Goal: Information Seeking & Learning: Learn about a topic

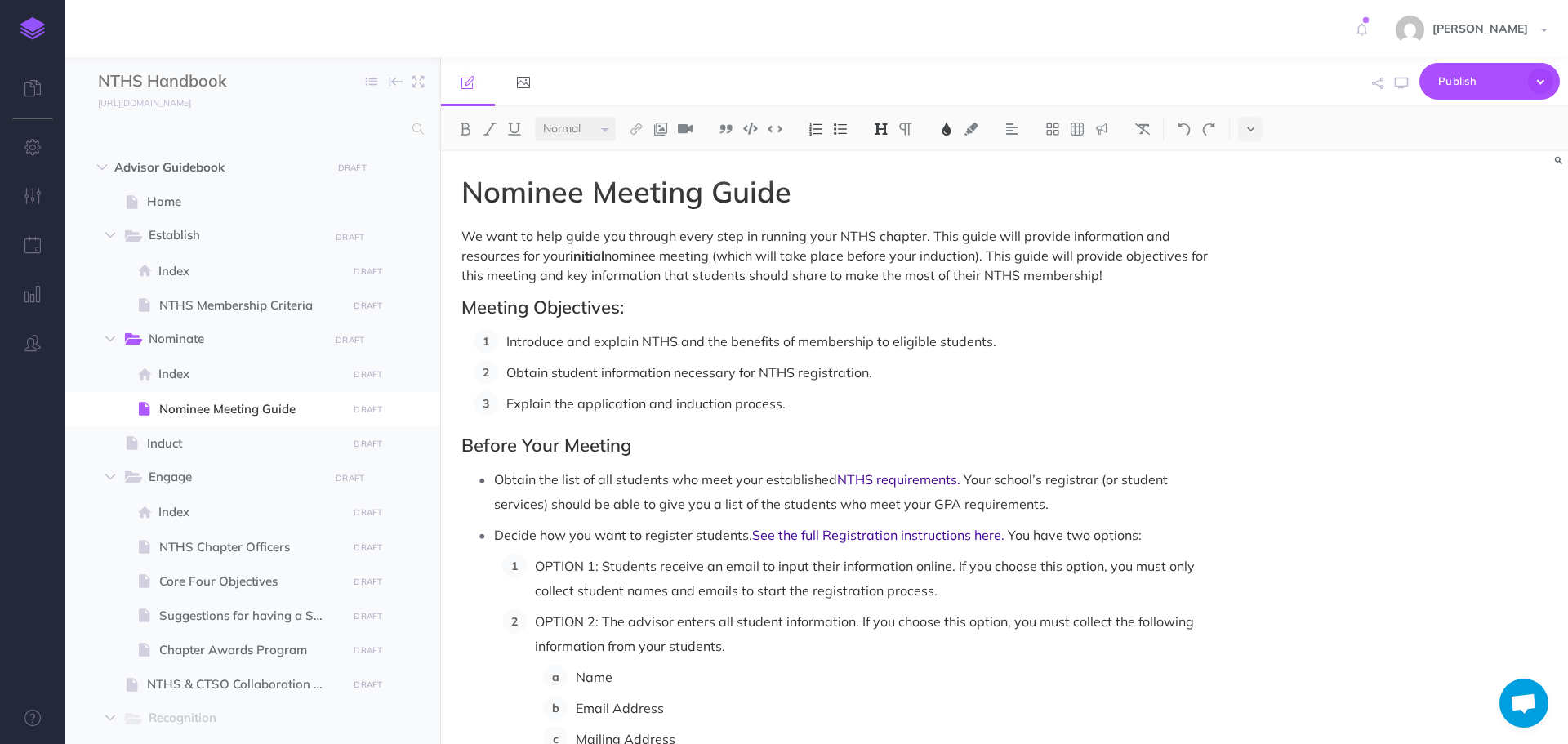
select select "null"
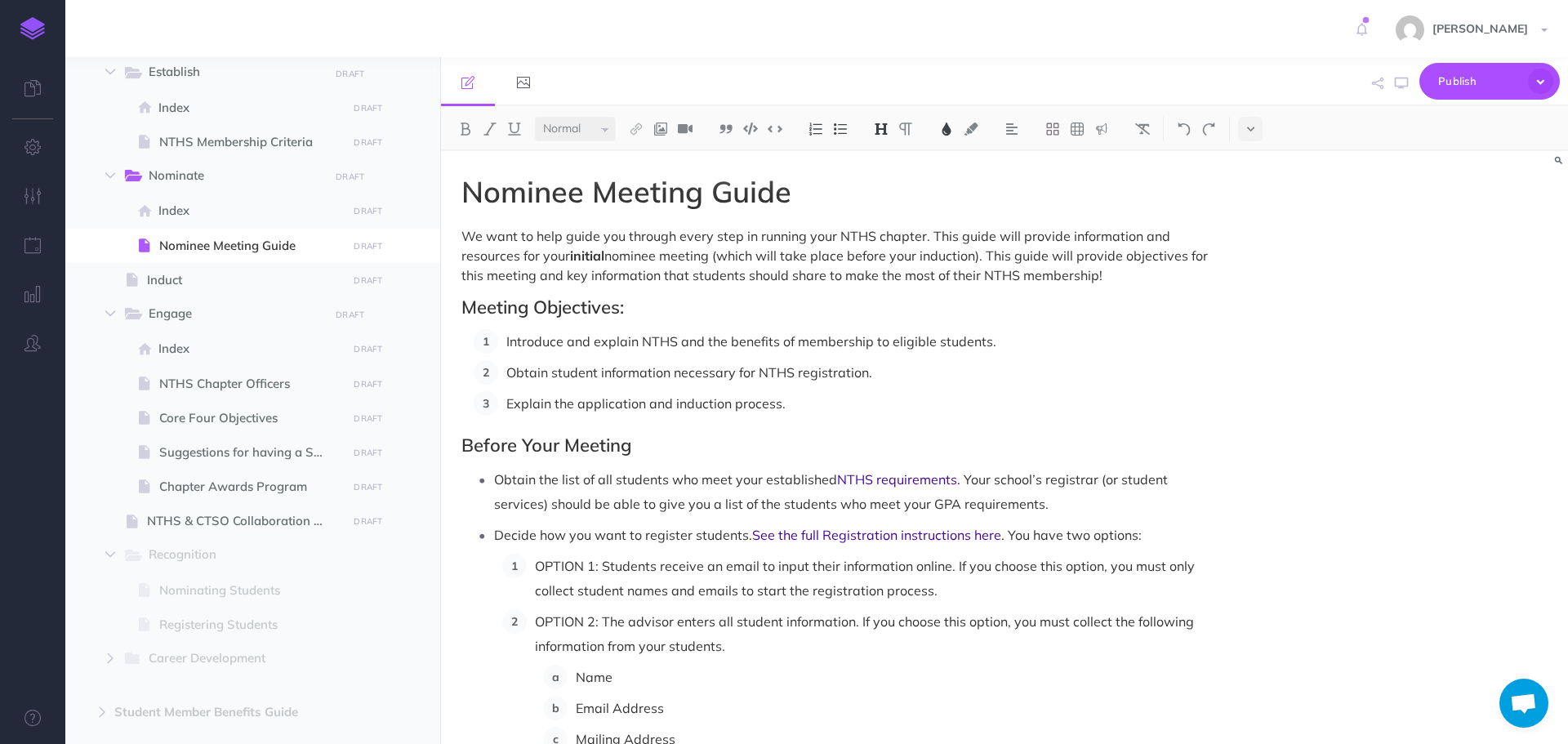
click at [923, 190] on h1 "Nominee Meeting Guide" at bounding box center [836, 192] width 749 height 33
click at [663, 123] on img at bounding box center [660, 128] width 15 height 13
click at [659, 158] on icon at bounding box center [660, 158] width 13 height 12
click at [658, 130] on img at bounding box center [660, 128] width 15 height 13
click at [671, 178] on button at bounding box center [660, 181] width 24 height 24
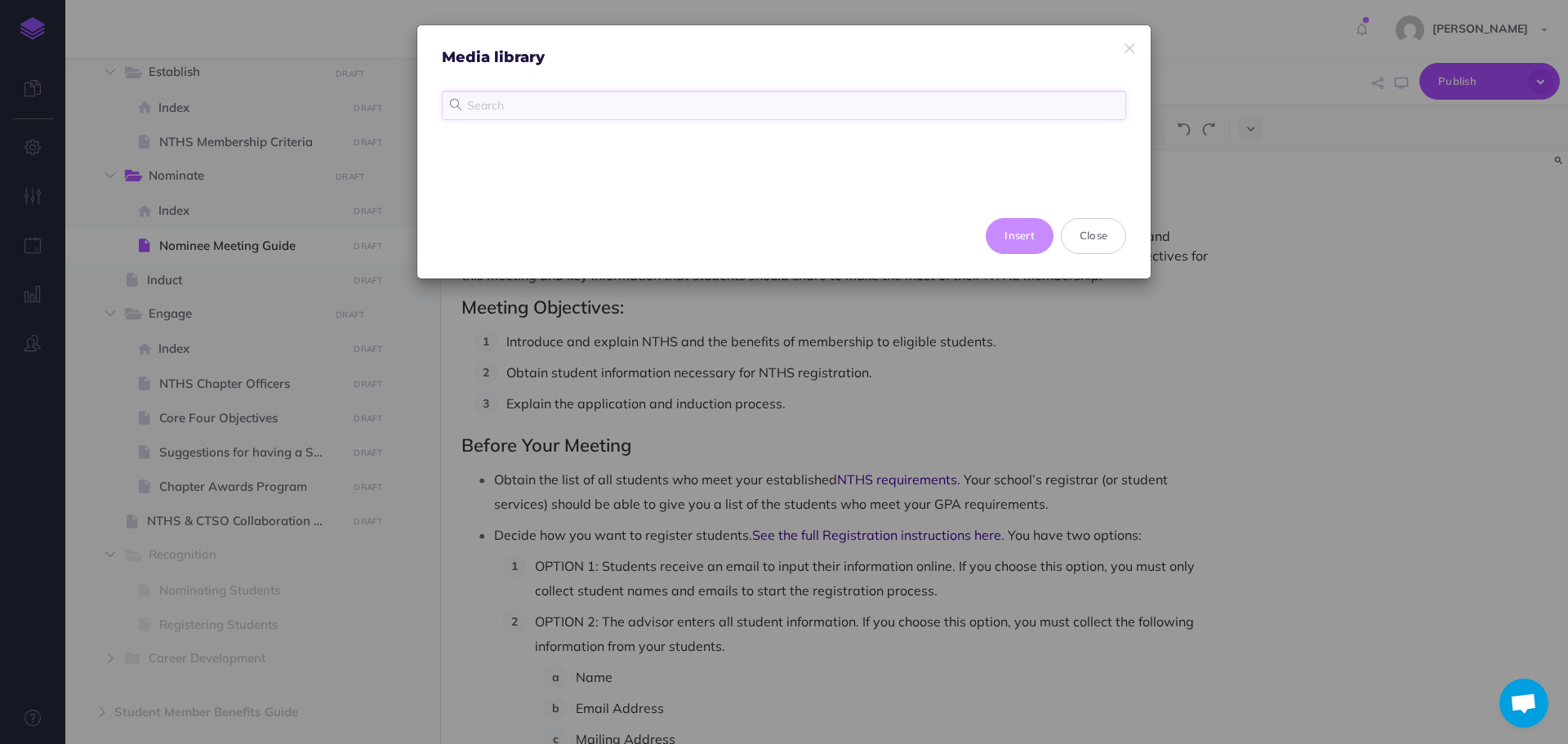
click at [694, 114] on input "text" at bounding box center [784, 106] width 685 height 29
type input "meeting"
click at [1082, 242] on button "Close" at bounding box center [1093, 236] width 65 height 36
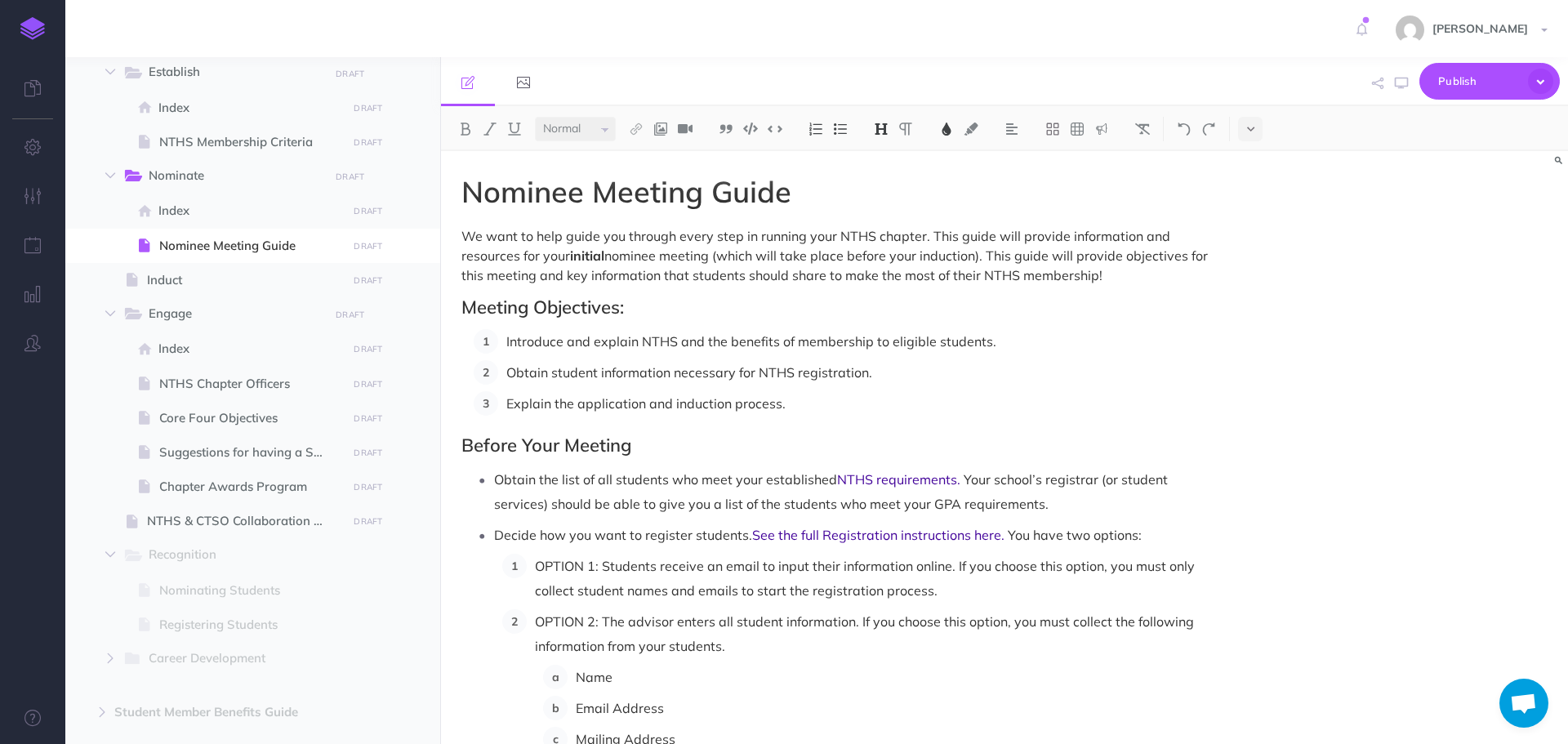
click at [827, 204] on h1 "Nominee Meeting Guide" at bounding box center [836, 192] width 749 height 33
click at [218, 451] on span "Suggestions for having a Successful Chapter" at bounding box center [250, 453] width 183 height 19
select select "null"
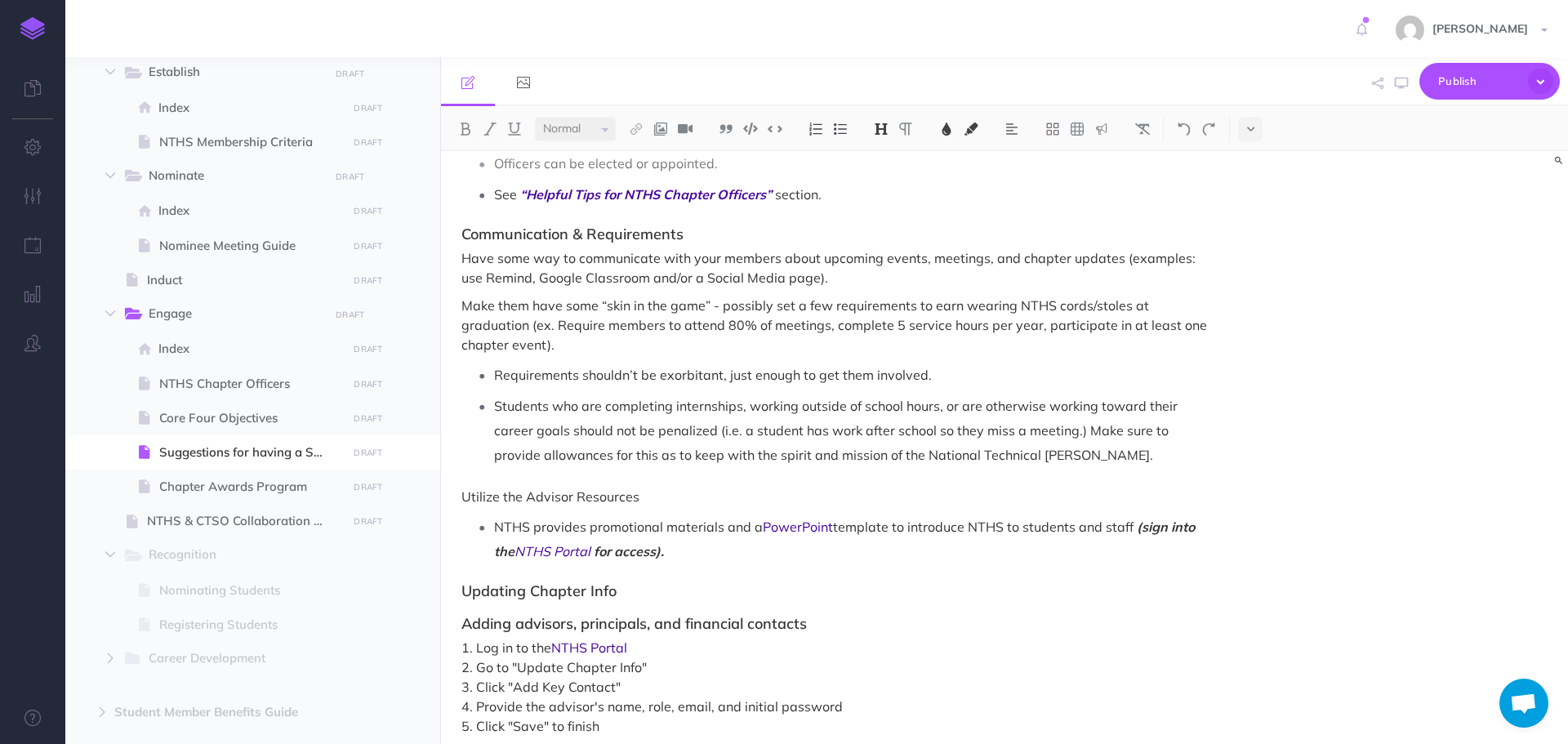
scroll to position [965, 0]
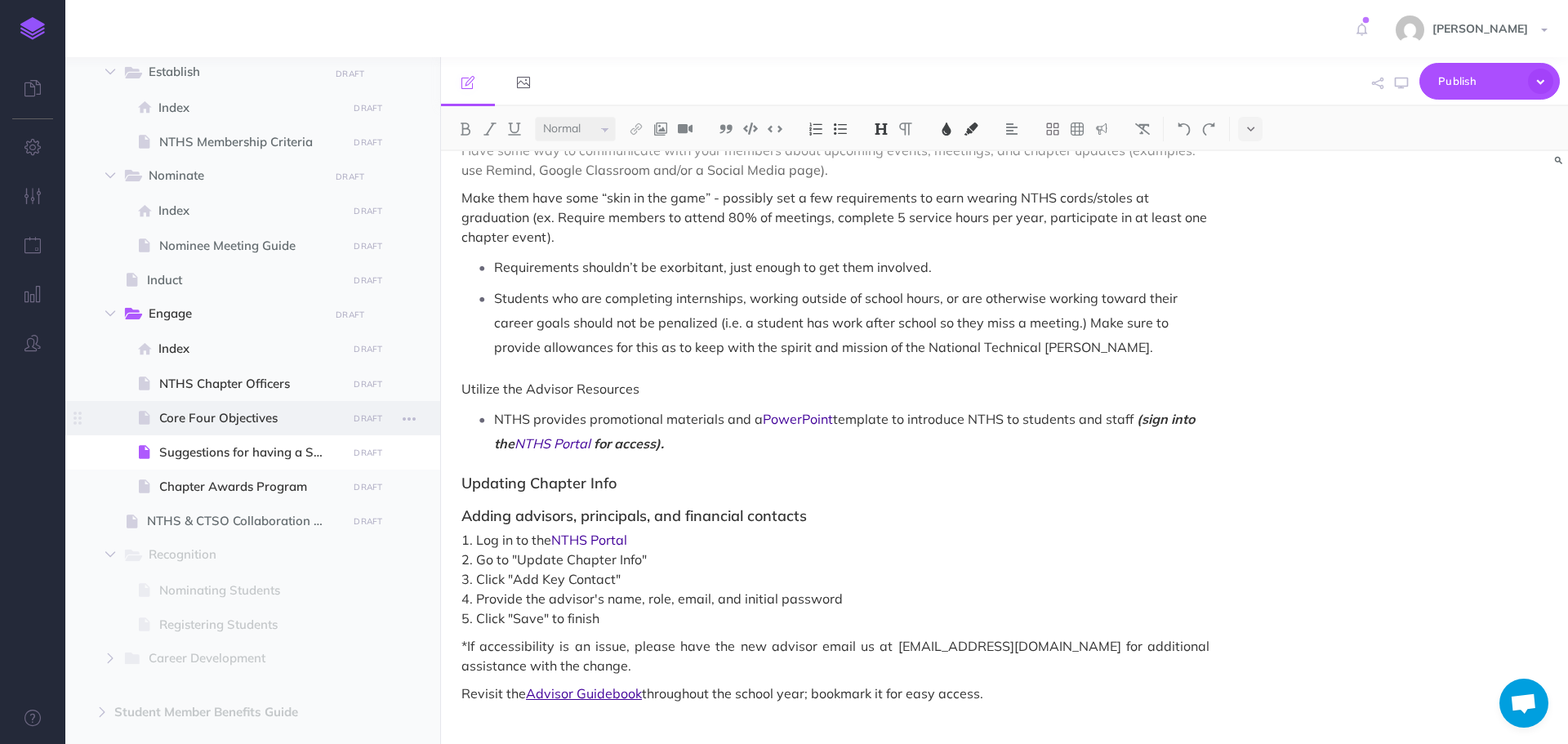
click at [238, 413] on span "Core Four Objectives" at bounding box center [250, 418] width 183 height 19
select select "null"
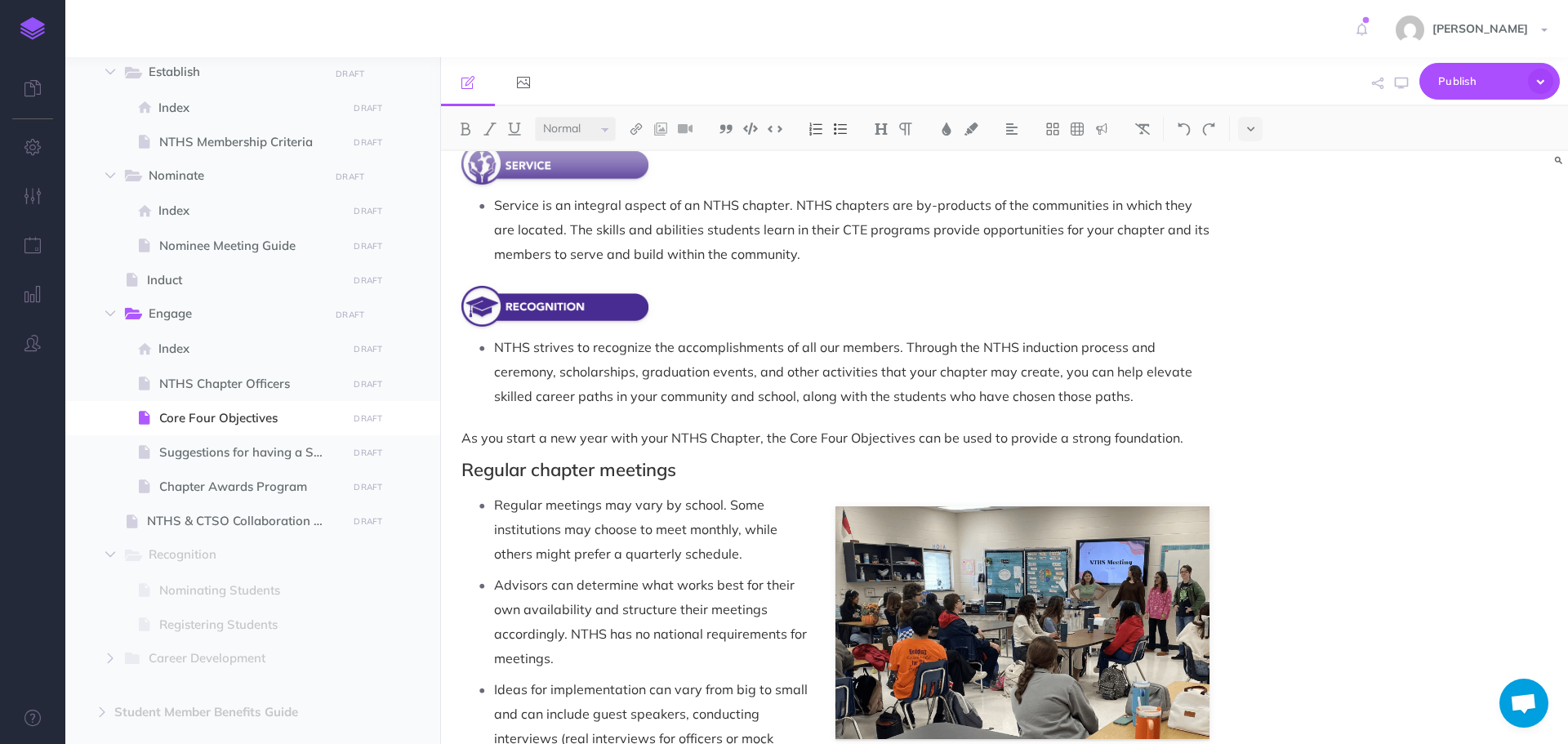
scroll to position [682, 0]
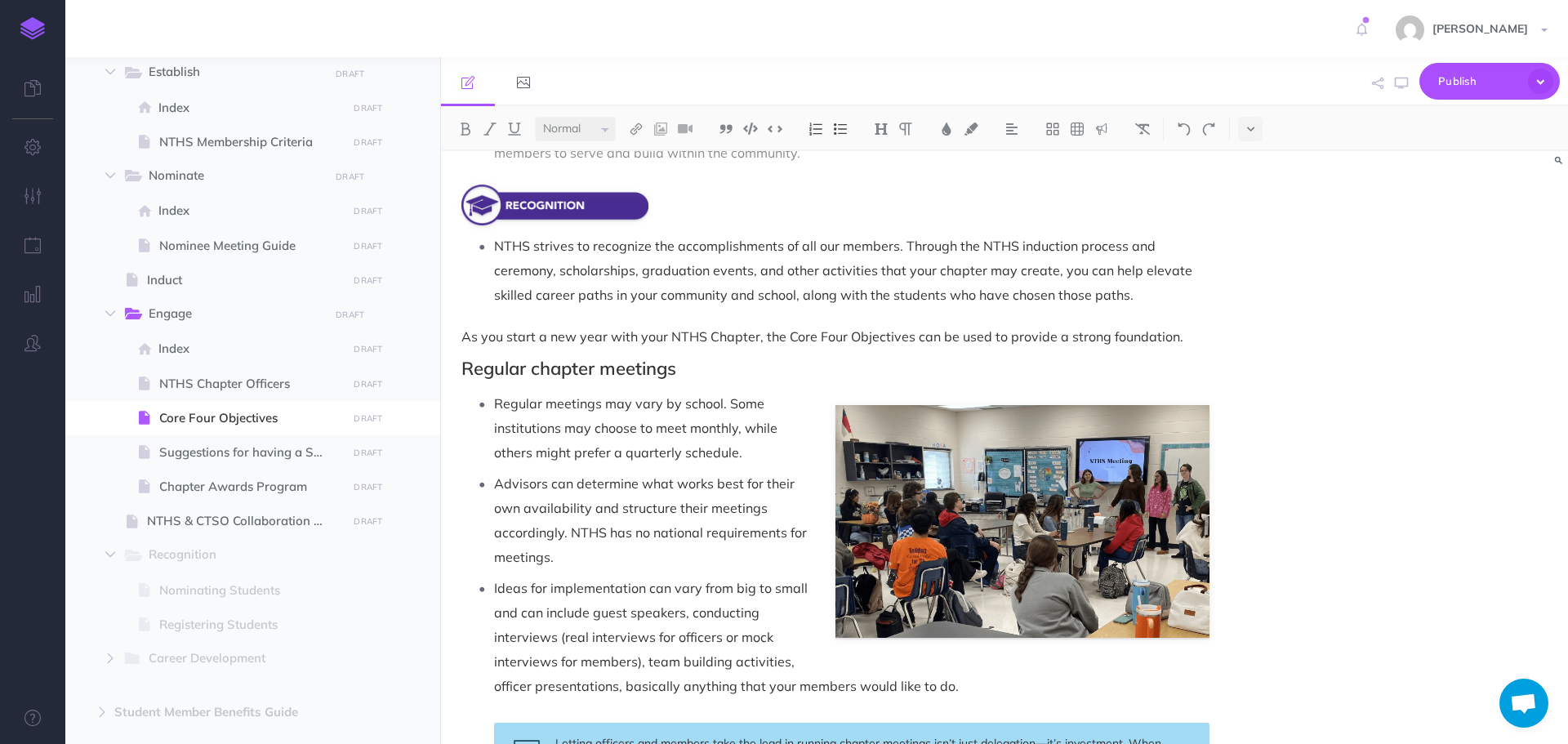
click at [963, 515] on p "Advisors can determine what works best for their own availability and structure…" at bounding box center [852, 520] width 716 height 98
click at [1081, 491] on p "Advisors can determine what works best for their own availability and structure…" at bounding box center [852, 520] width 716 height 98
click at [1089, 433] on p "Regular meetings may vary by school. Some institutions may choose to meet month…" at bounding box center [852, 429] width 716 height 74
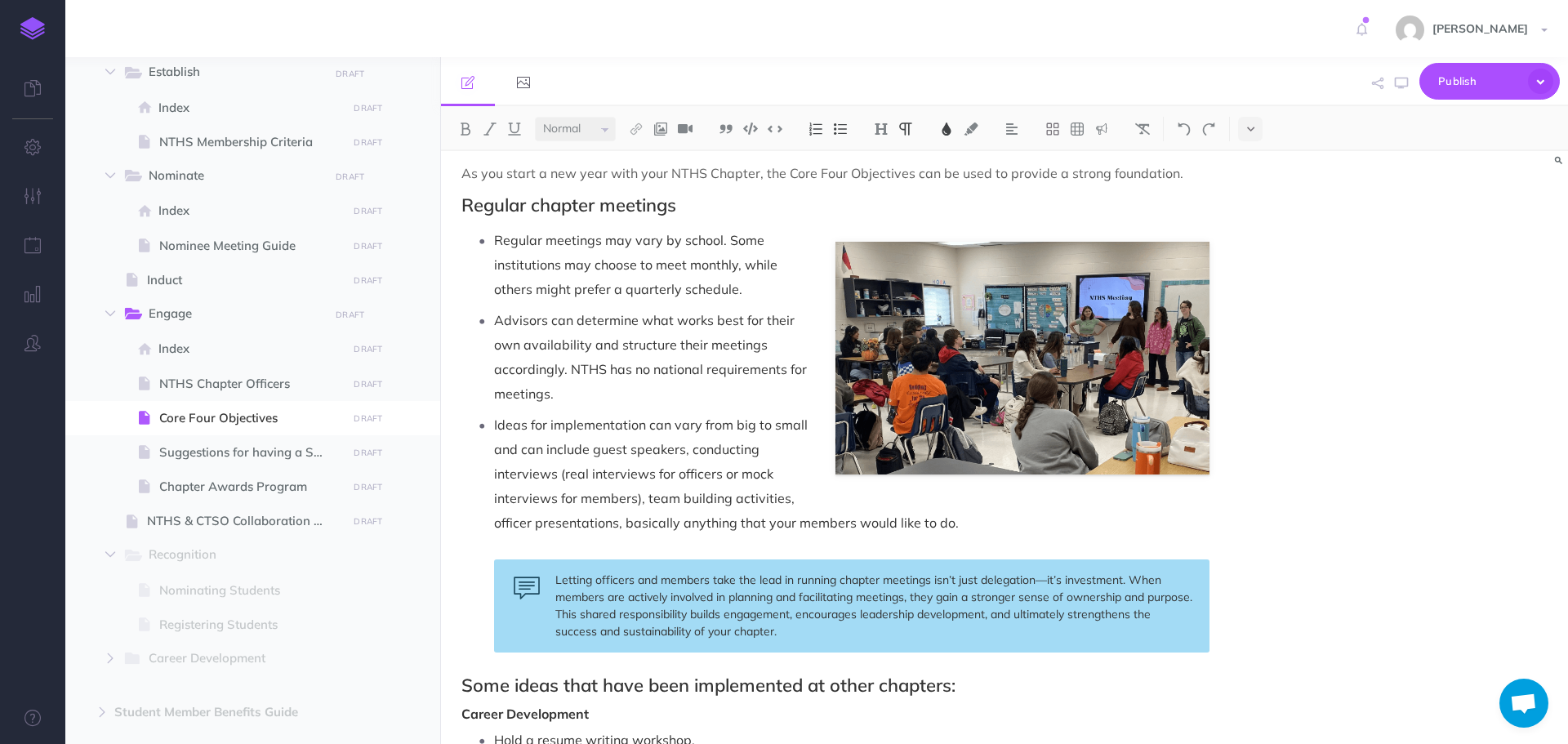
click at [940, 194] on div "Core Four Objectives The Core Four Objectives ( Career Development, Leadership,…" at bounding box center [836, 504] width 789 height 2399
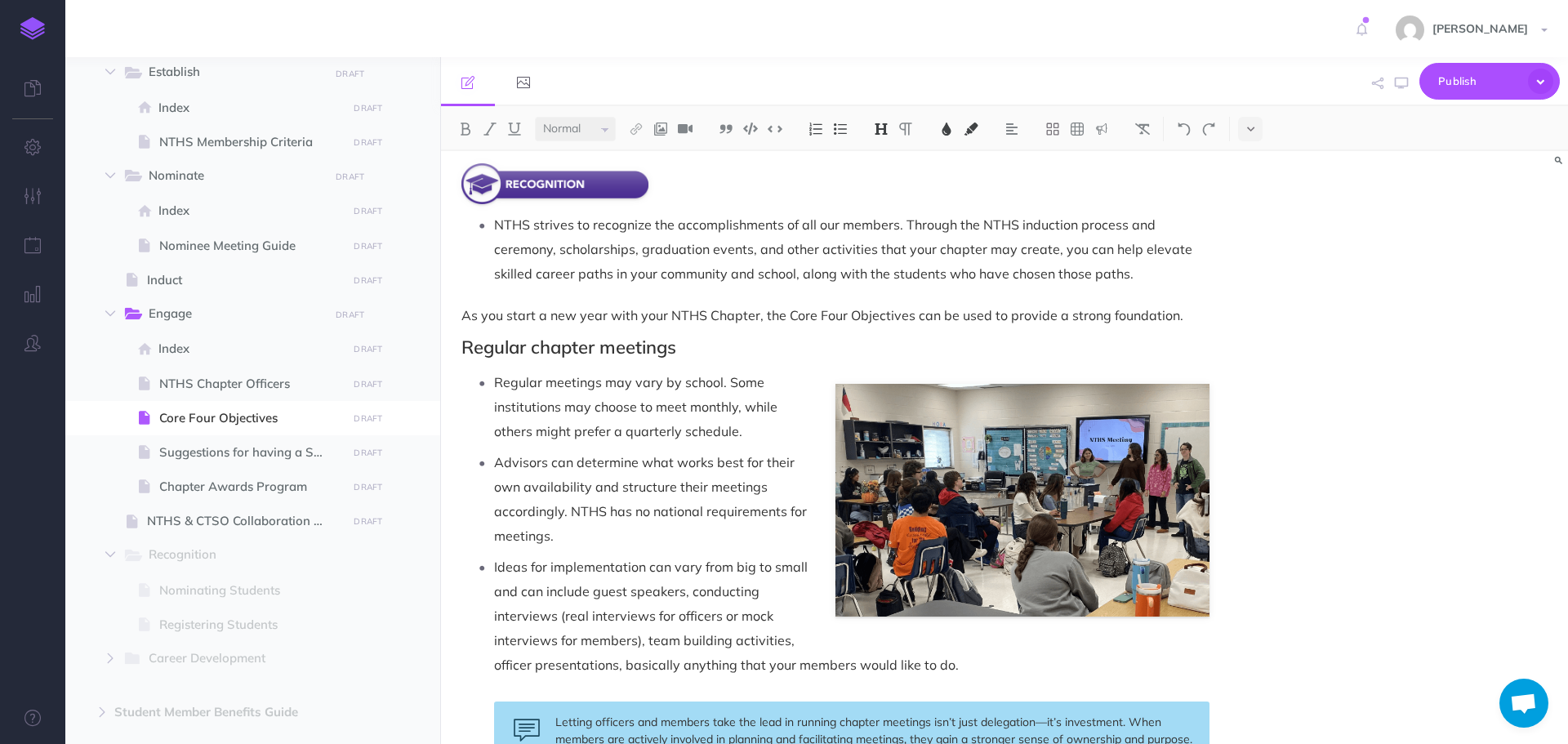
scroll to position [682, 0]
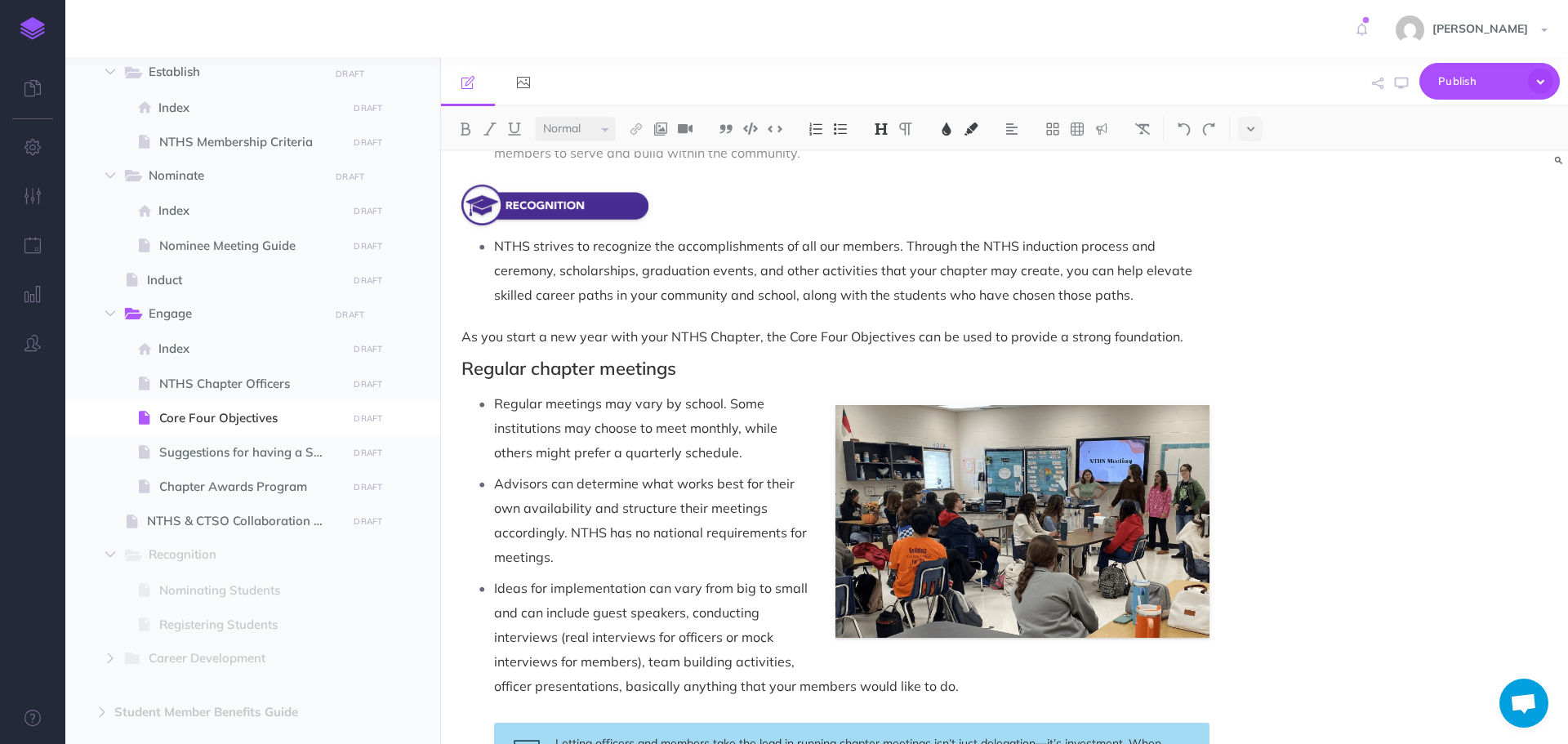
click at [844, 365] on h2 "Regular chapter meetings" at bounding box center [836, 369] width 749 height 19
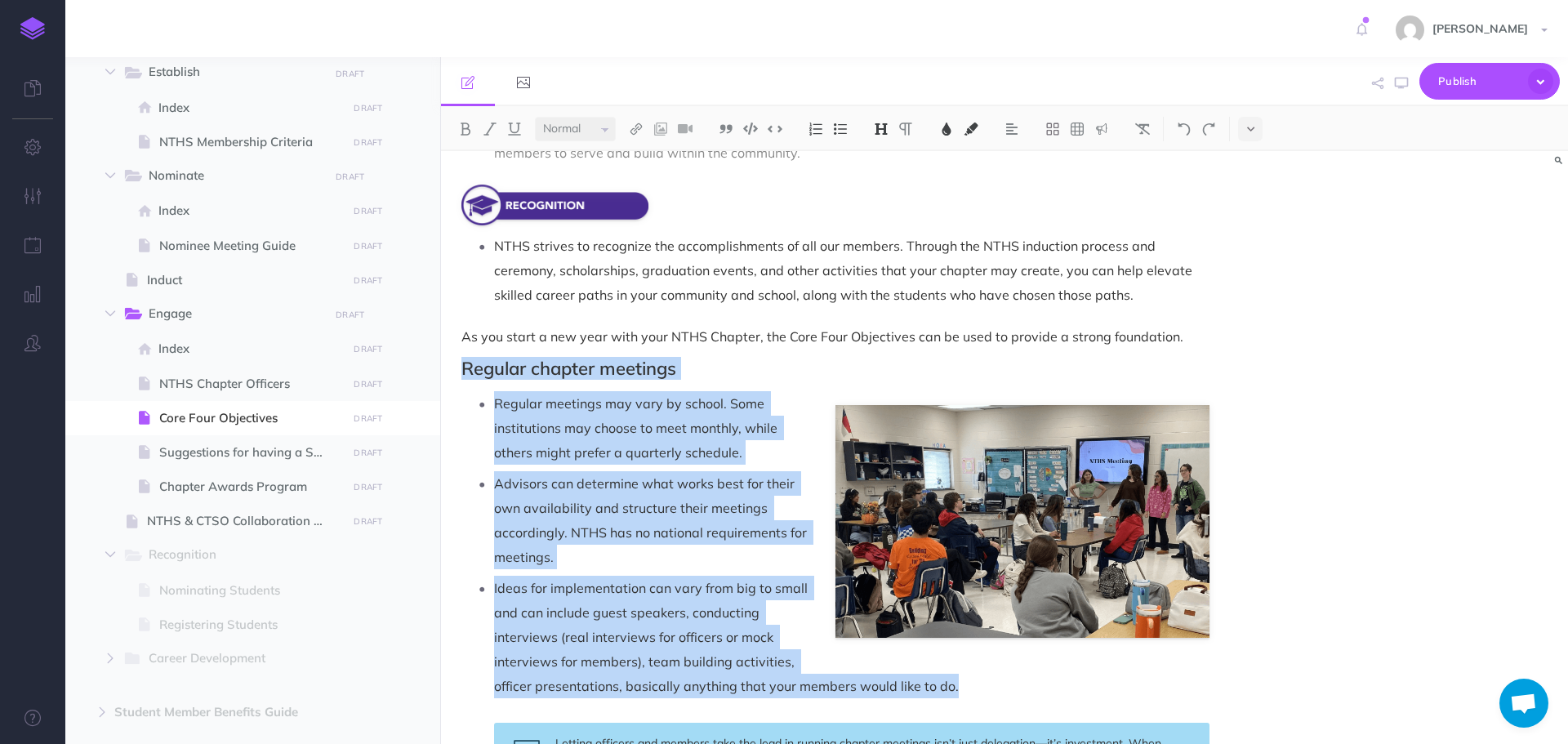
drag, startPoint x: 454, startPoint y: 364, endPoint x: 1003, endPoint y: 687, distance: 637.0
click at [1003, 687] on div "Core Four Objectives The Core Four Objectives ( Career Development, Leadership,…" at bounding box center [836, 667] width 789 height 2399
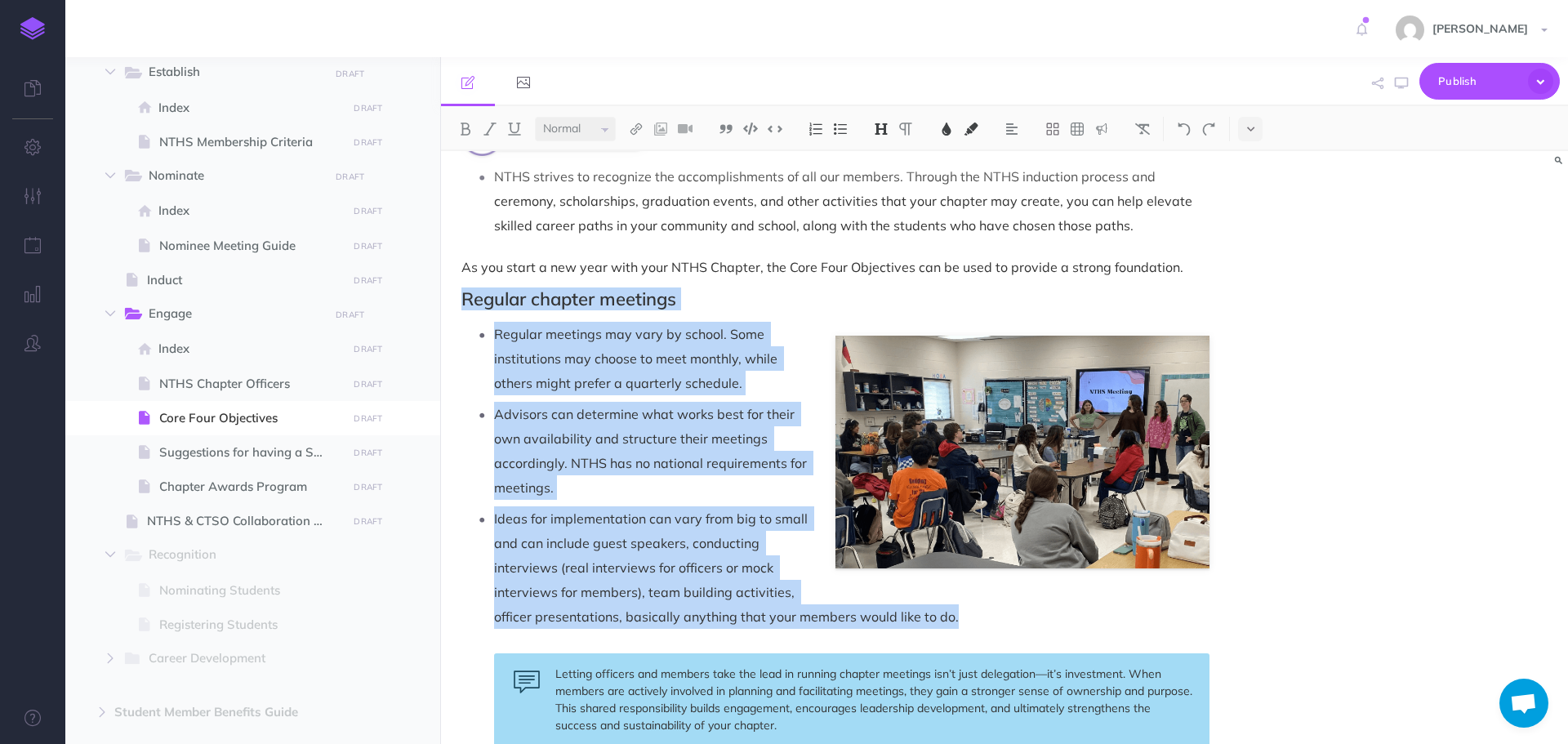
scroll to position [927, 0]
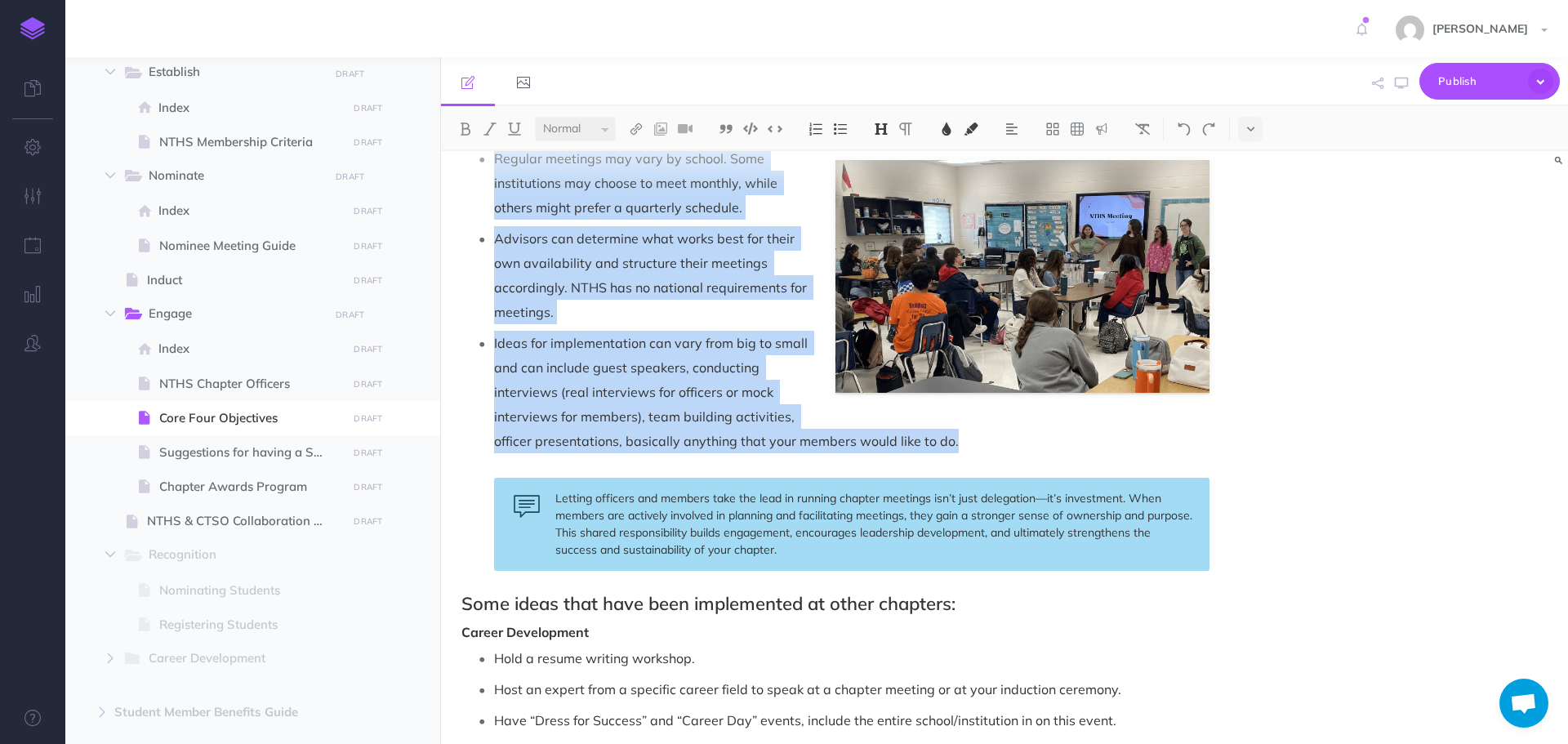
copy div "Regular chapter meetings Regular meetings may vary by school. Some institutions…"
click at [1225, 427] on div "Core Four Objectives The Core Four Objectives ( Career Development, Leadership,…" at bounding box center [836, 423] width 789 height 2399
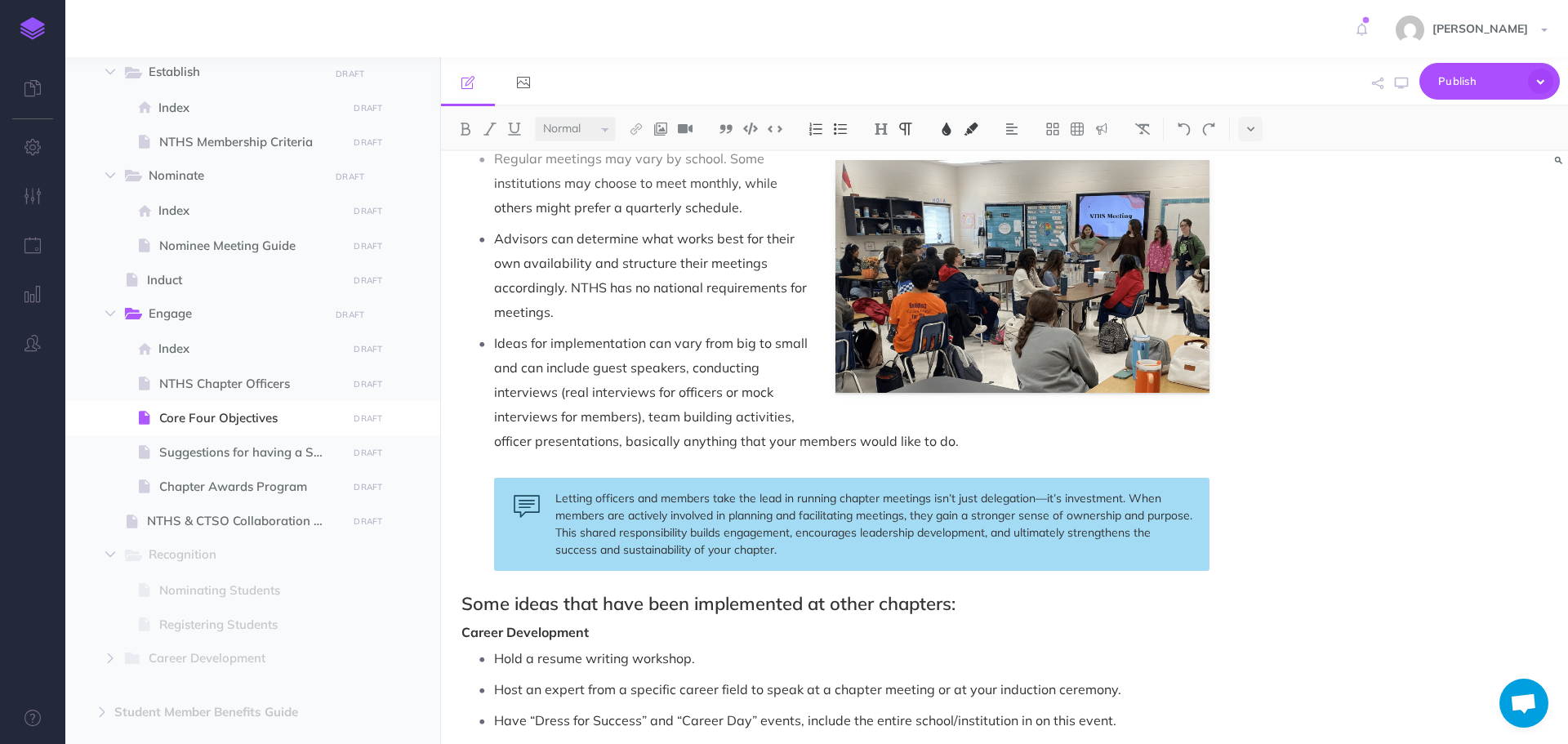
drag, startPoint x: 1225, startPoint y: 427, endPoint x: 1032, endPoint y: 408, distance: 193.9
click at [1041, 408] on div "Core Four Objectives The Core Four Objectives ( Career Development, Leadership,…" at bounding box center [836, 423] width 789 height 2399
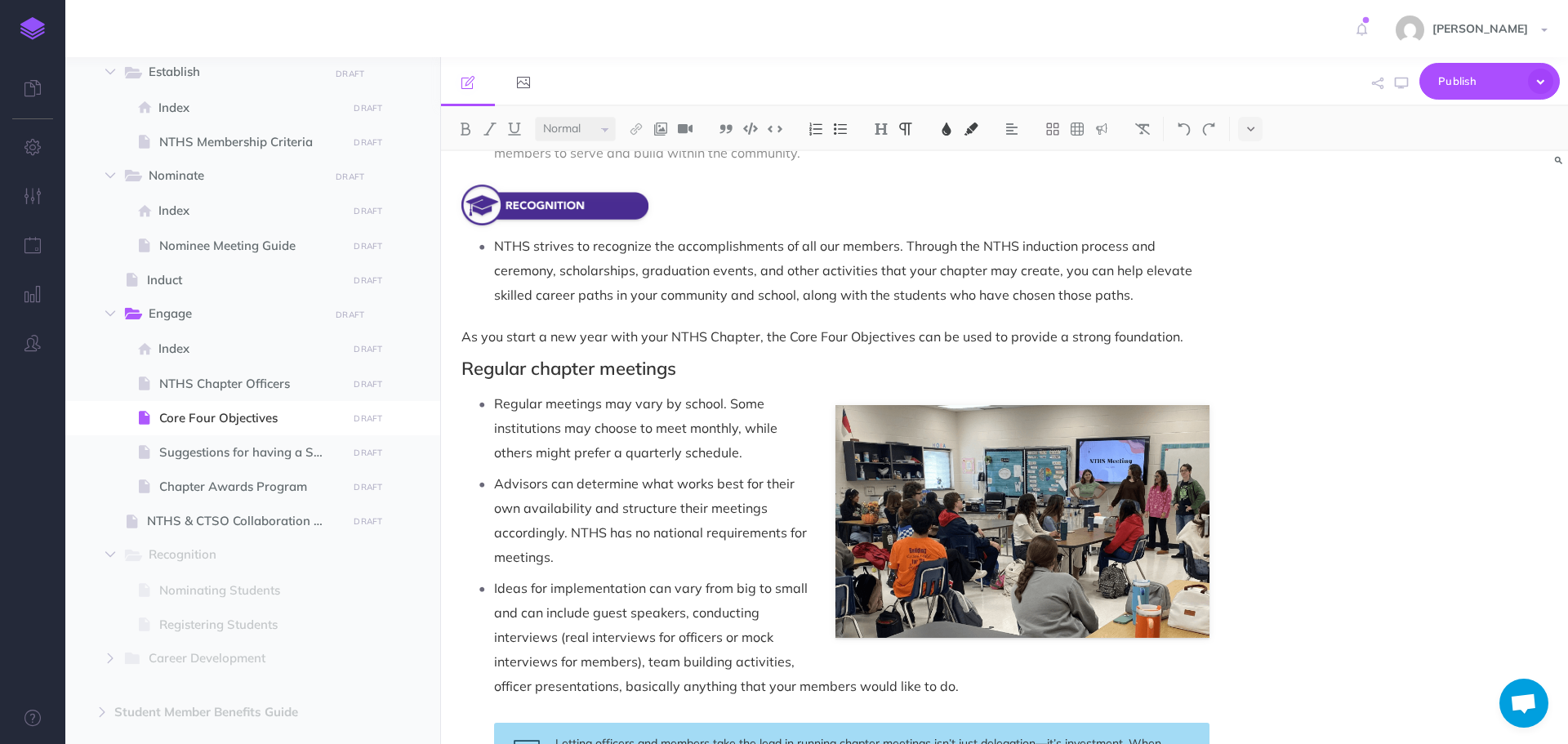
scroll to position [846, 0]
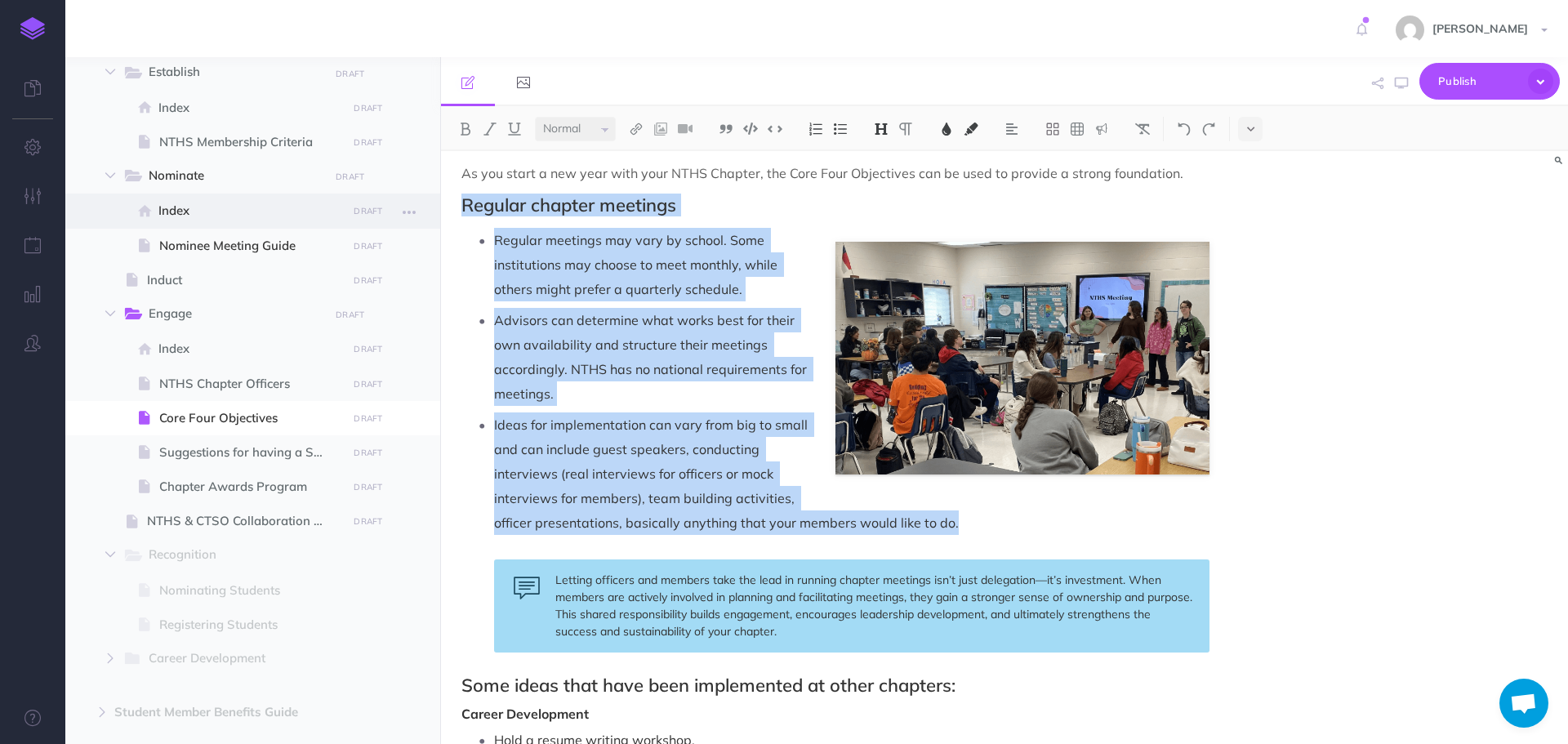
drag, startPoint x: 1022, startPoint y: 525, endPoint x: 436, endPoint y: 204, distance: 668.2
click at [430, 204] on div "NTHS Handbook Collapse all Expand all Expand to root folders [URL][DOMAIN_NAME]…" at bounding box center [816, 401] width 1503 height 687
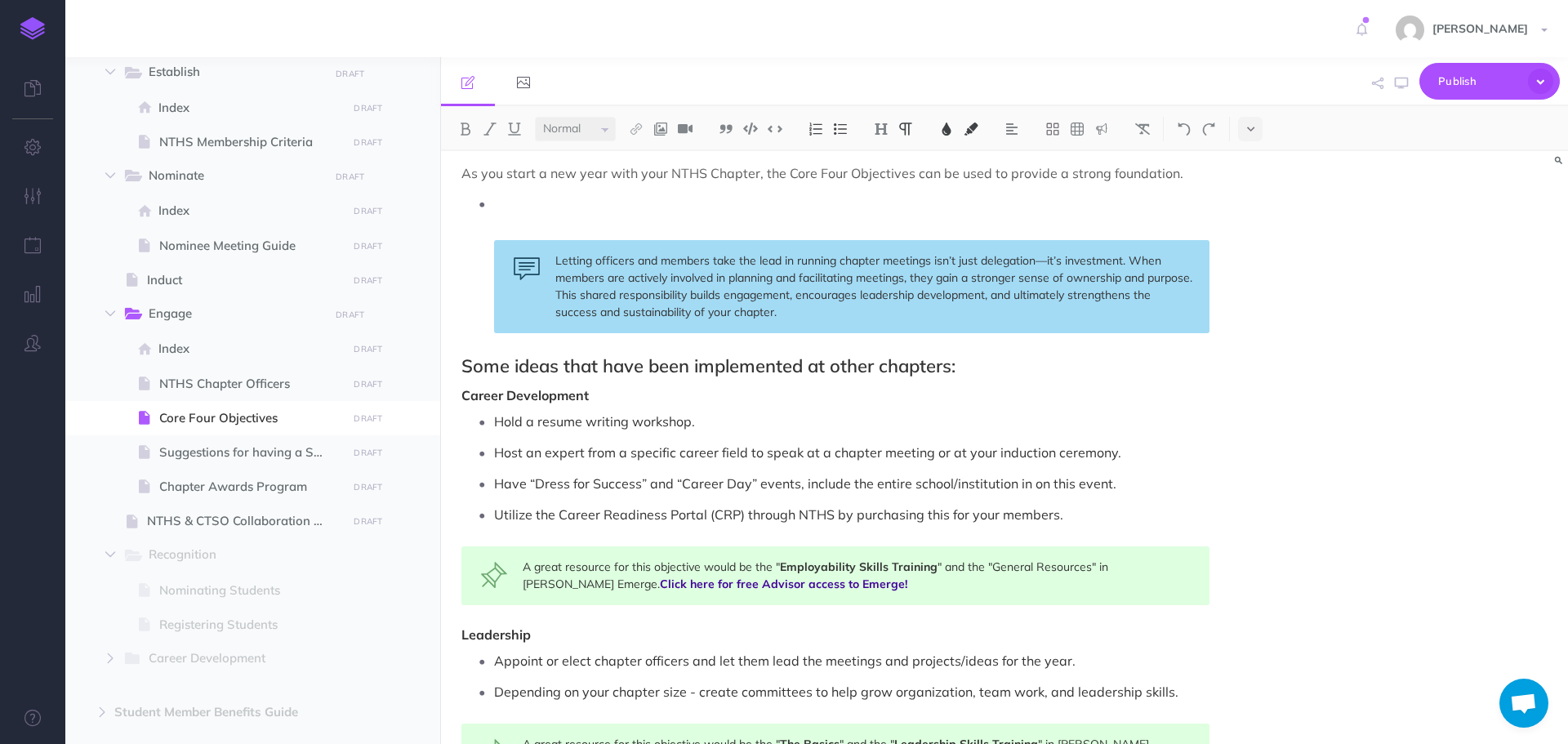
scroll to position [682, 0]
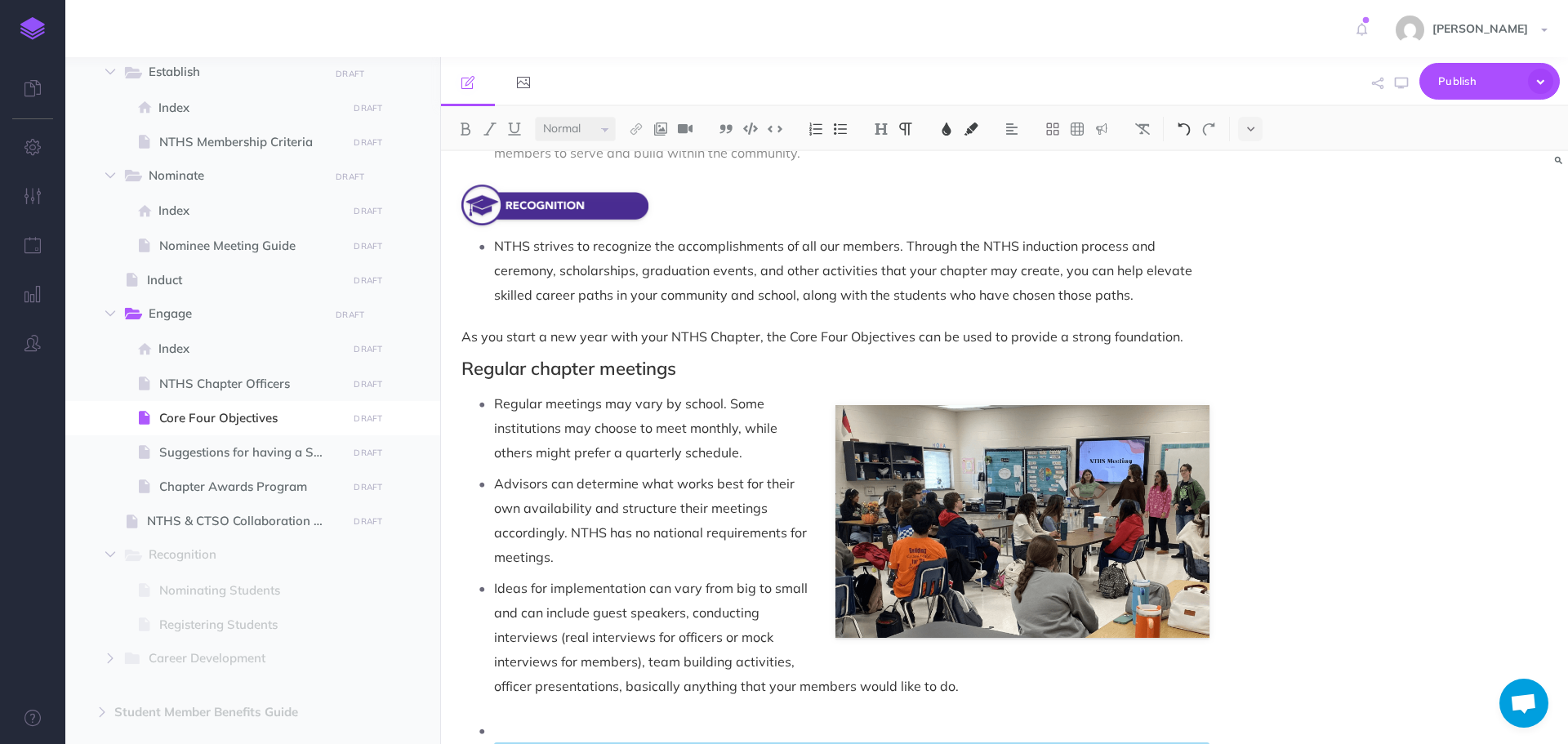
click at [1182, 136] on button at bounding box center [1184, 128] width 24 height 24
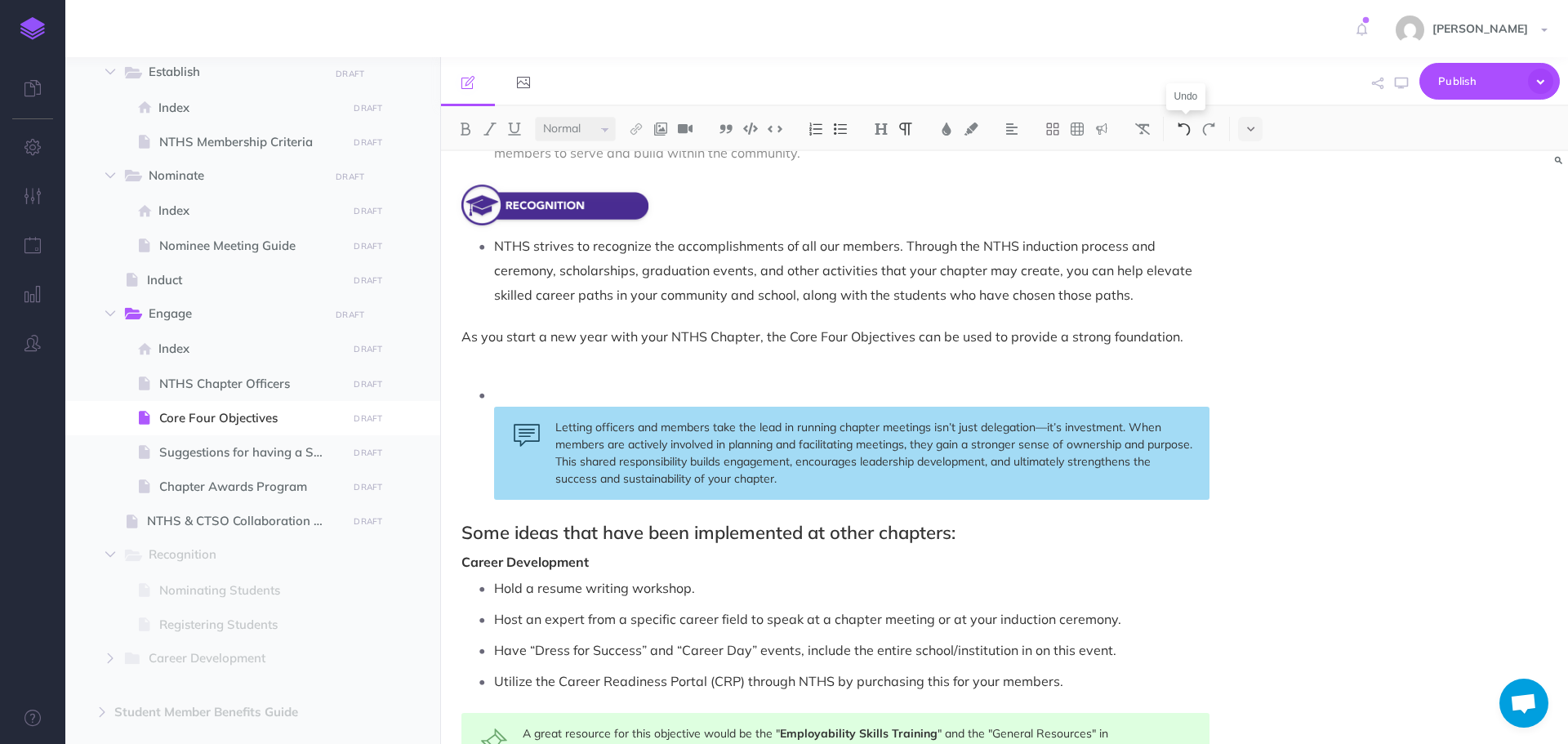
click at [1183, 134] on img at bounding box center [1184, 128] width 15 height 13
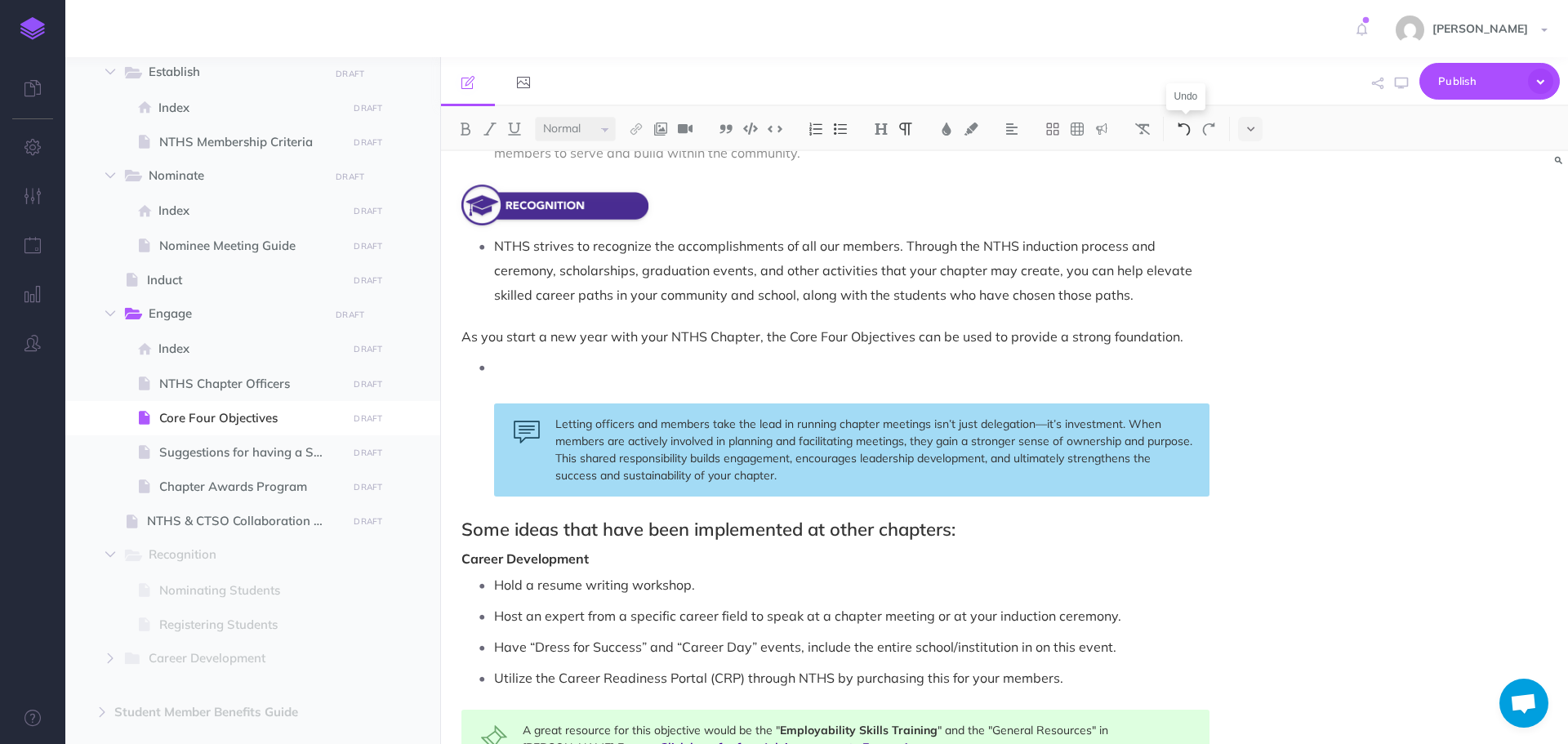
click at [1183, 134] on img at bounding box center [1184, 128] width 15 height 13
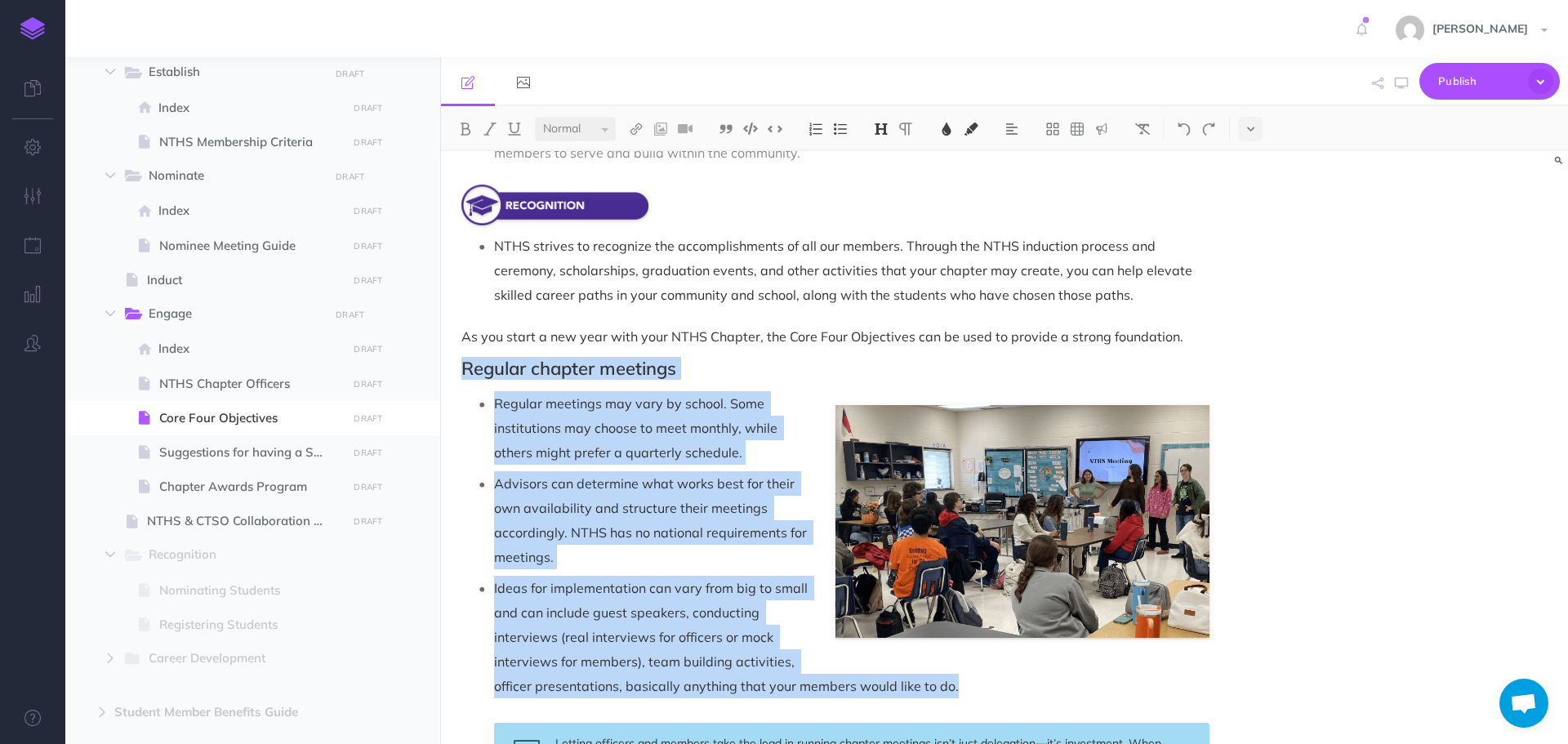
click at [754, 501] on span "Advisors can determine what works best for their own availability and structure…" at bounding box center [653, 520] width 316 height 90
